Goal: Task Accomplishment & Management: Manage account settings

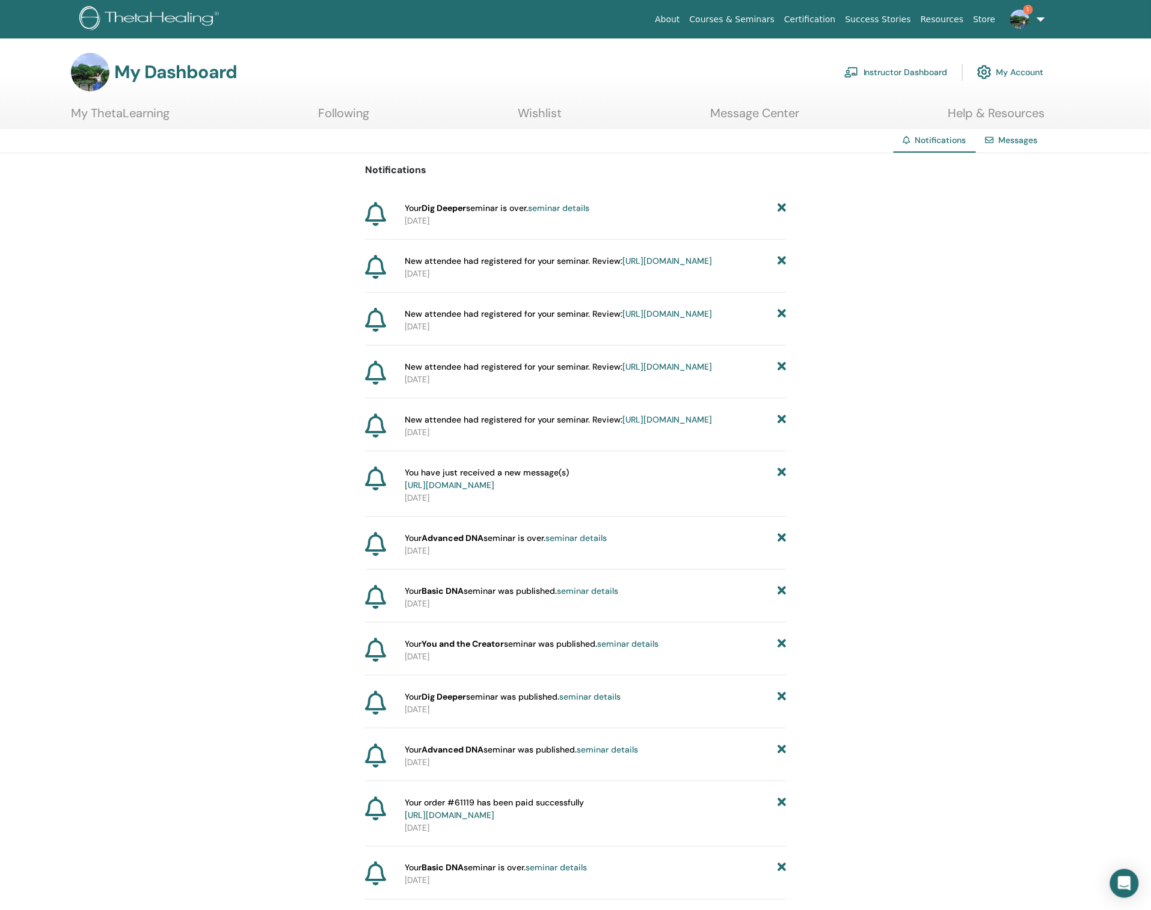
click at [1023, 17] on img at bounding box center [1019, 19] width 19 height 19
click at [912, 76] on link "Instructor Dashboard" at bounding box center [895, 72] width 103 height 26
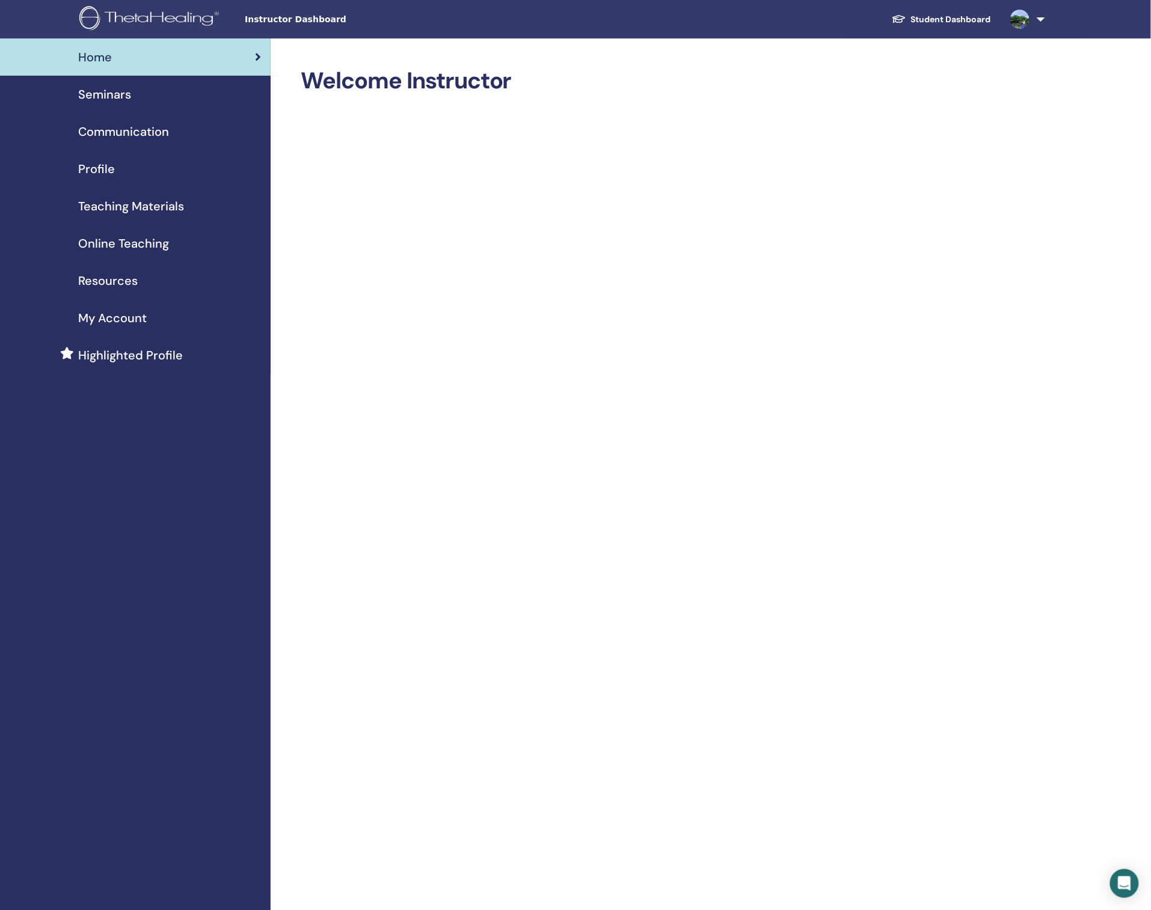
click at [126, 239] on span "Online Teaching" at bounding box center [123, 243] width 91 height 18
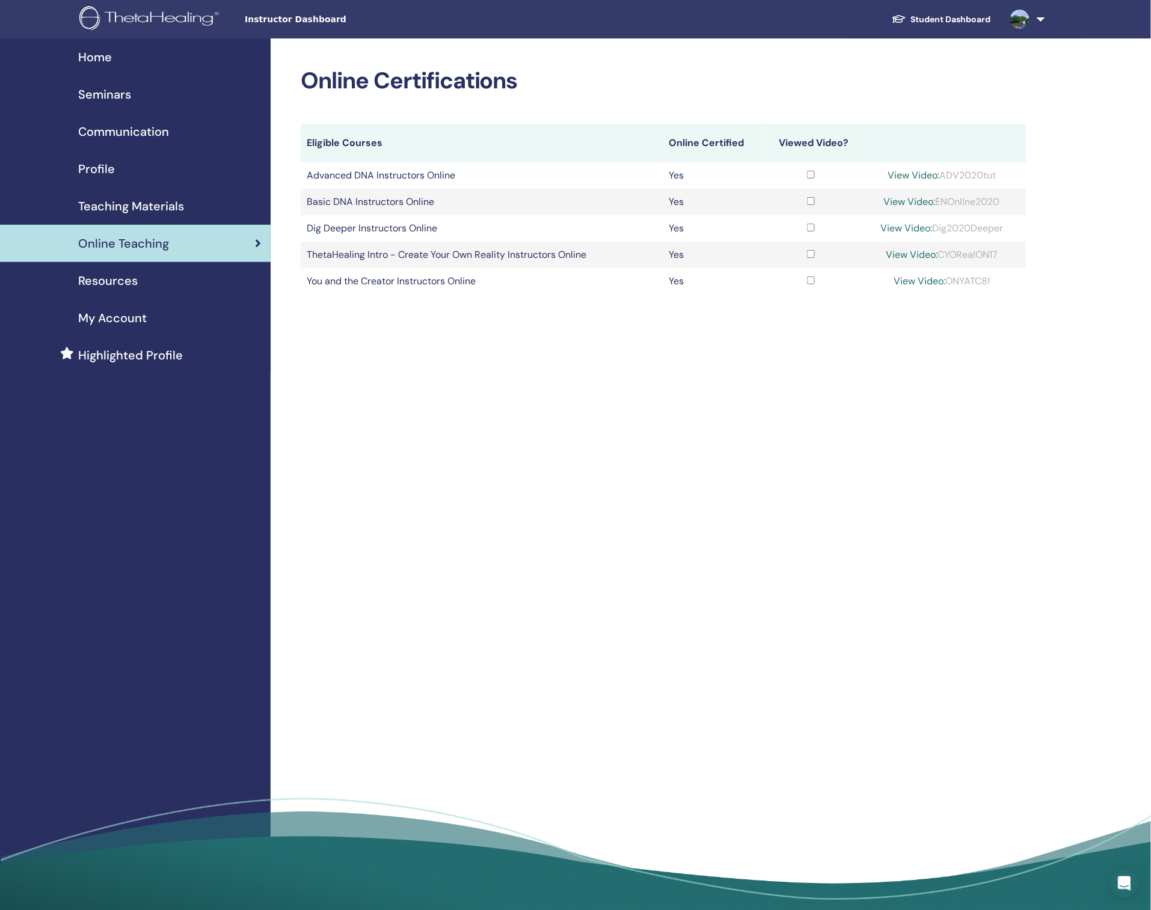
click at [135, 97] on div "Seminars" at bounding box center [135, 94] width 251 height 18
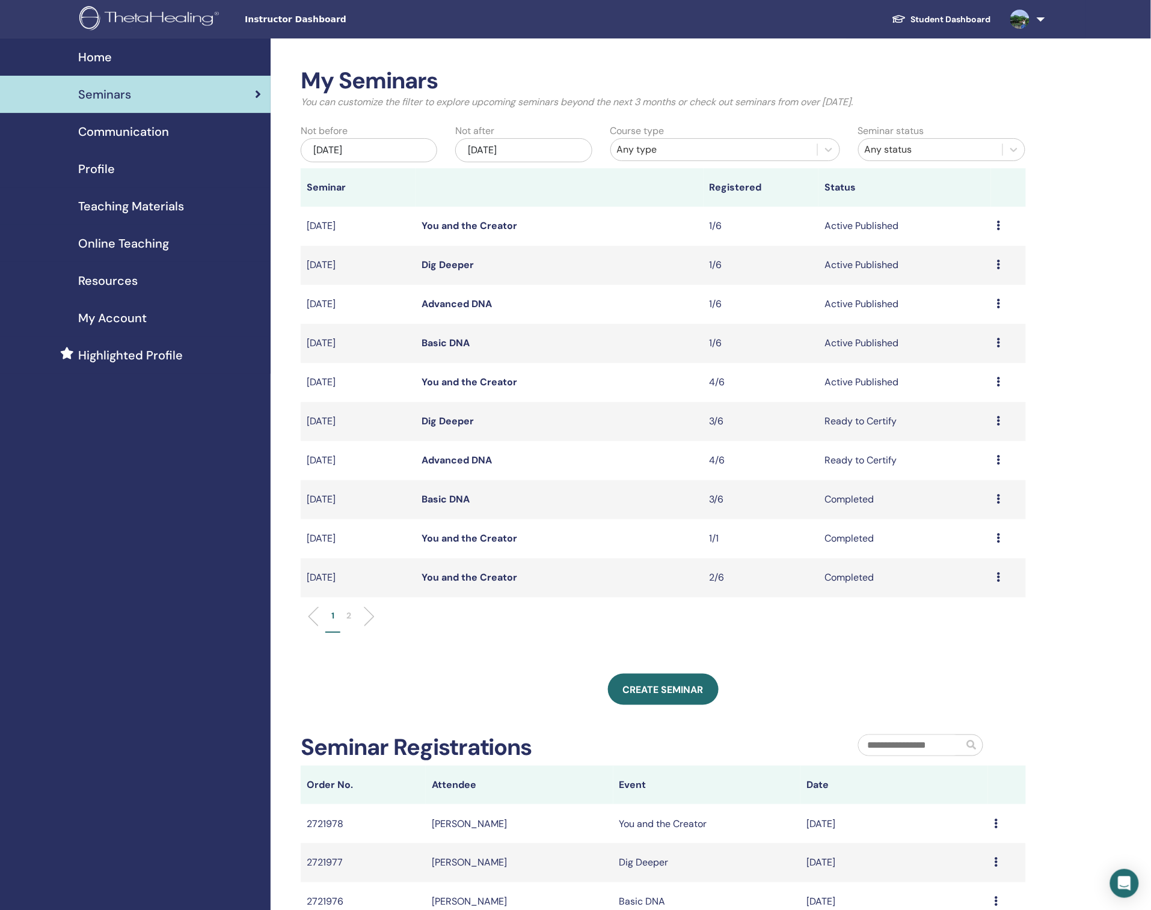
click at [1001, 419] on div "Preview Edit Attendees Cancel" at bounding box center [1008, 421] width 22 height 14
click at [960, 463] on link "Attendees" at bounding box center [968, 465] width 46 height 13
click at [345, 616] on li "2" at bounding box center [348, 621] width 17 height 23
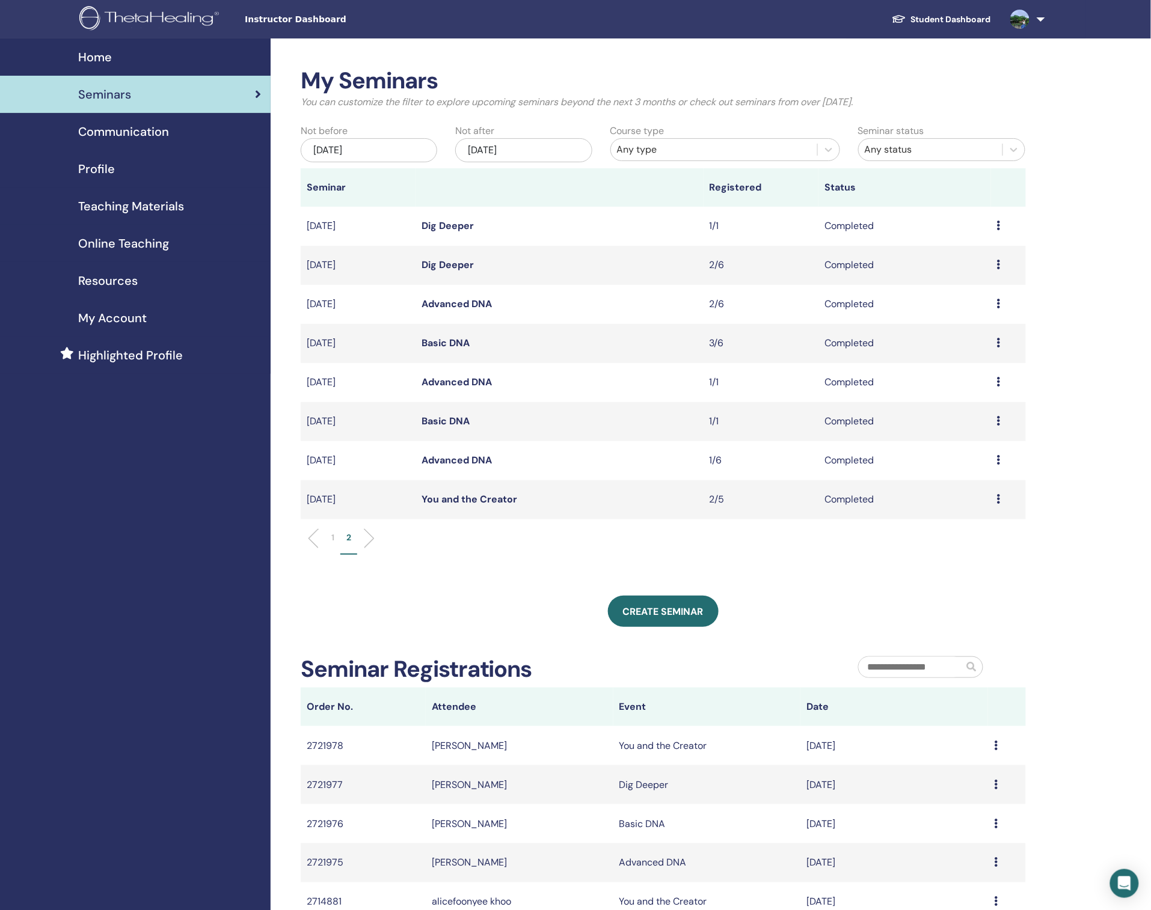
click at [1001, 268] on icon at bounding box center [999, 265] width 4 height 10
click at [975, 296] on link "Attendees" at bounding box center [967, 295] width 46 height 13
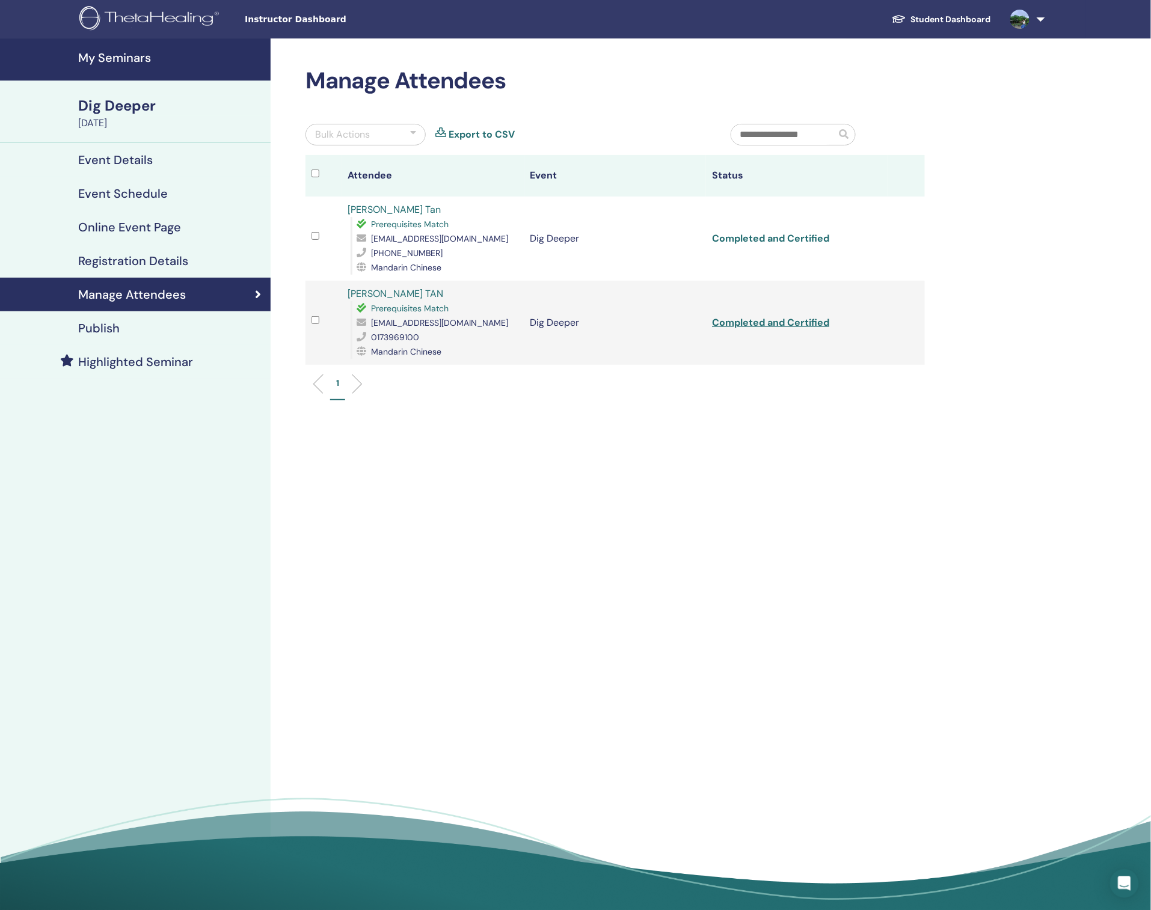
click at [767, 237] on link "Completed and Certified" at bounding box center [770, 238] width 117 height 13
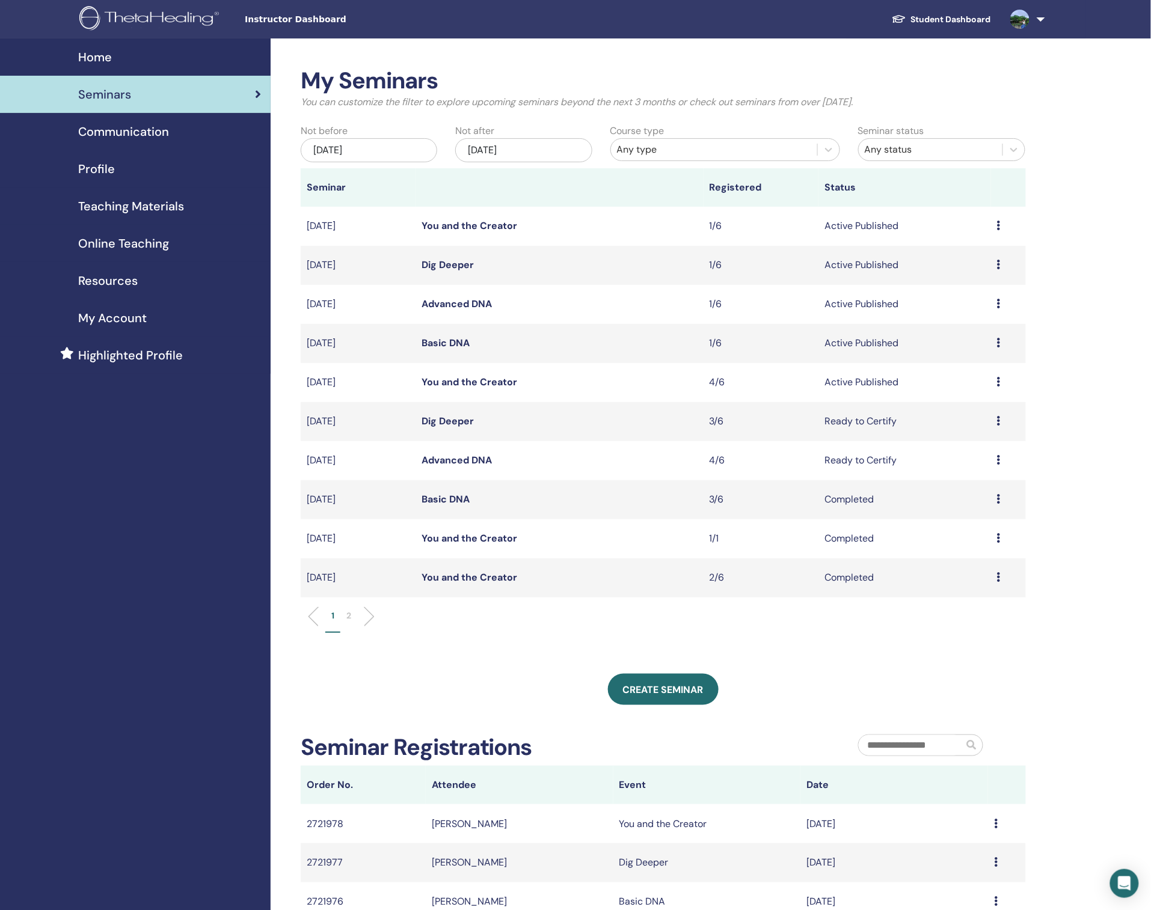
click at [997, 385] on icon at bounding box center [999, 382] width 4 height 10
click at [981, 434] on link "Attendees" at bounding box center [963, 430] width 46 height 13
